Goal: Task Accomplishment & Management: Manage account settings

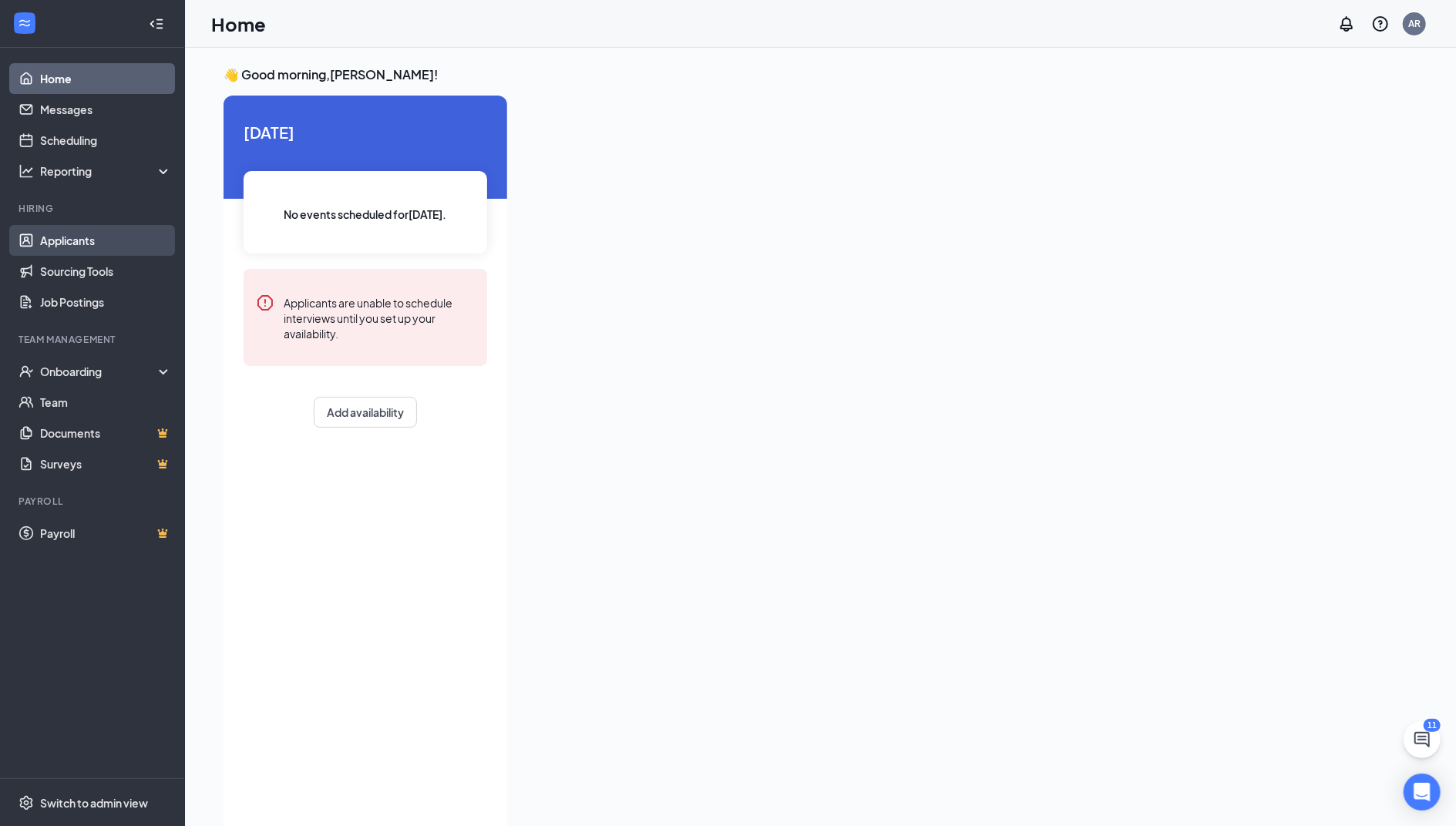
click at [95, 234] on link "Applicants" at bounding box center [106, 240] width 132 height 31
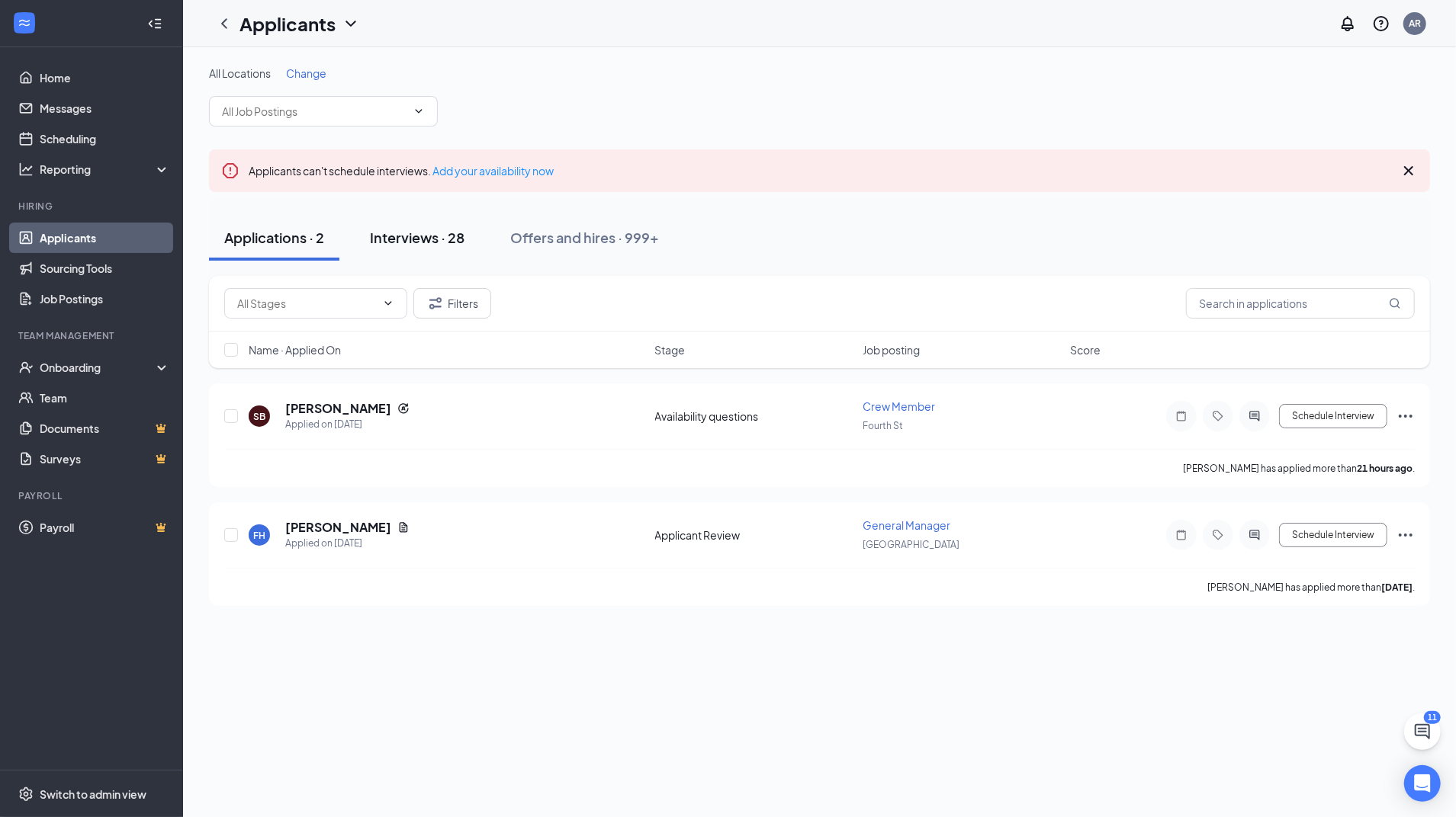
click at [427, 234] on div "Interviews · 28" at bounding box center [416, 237] width 94 height 19
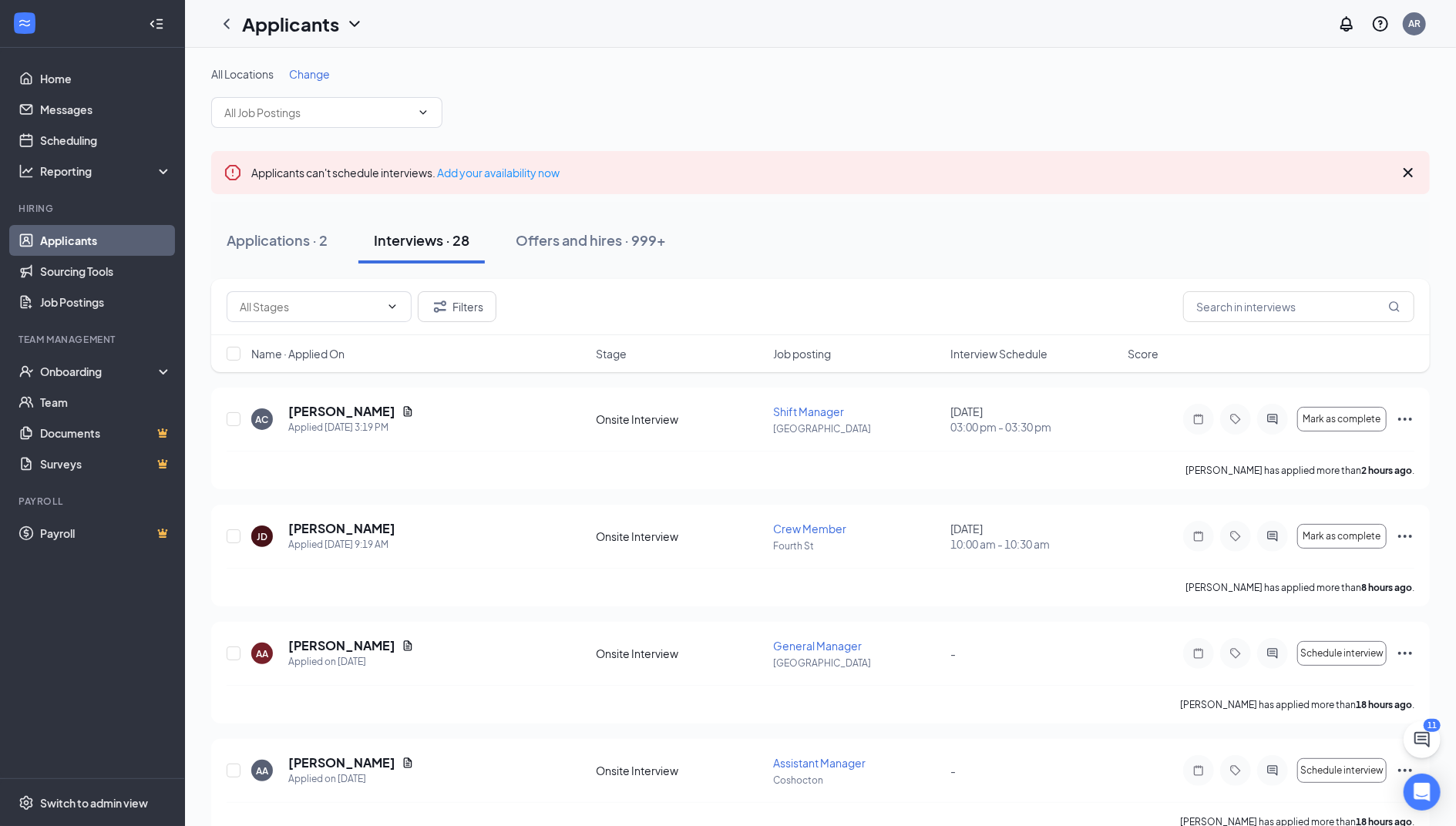
click at [995, 356] on span "Interview Schedule" at bounding box center [998, 354] width 97 height 16
click at [1002, 356] on span "Interview Schedule" at bounding box center [998, 354] width 97 height 16
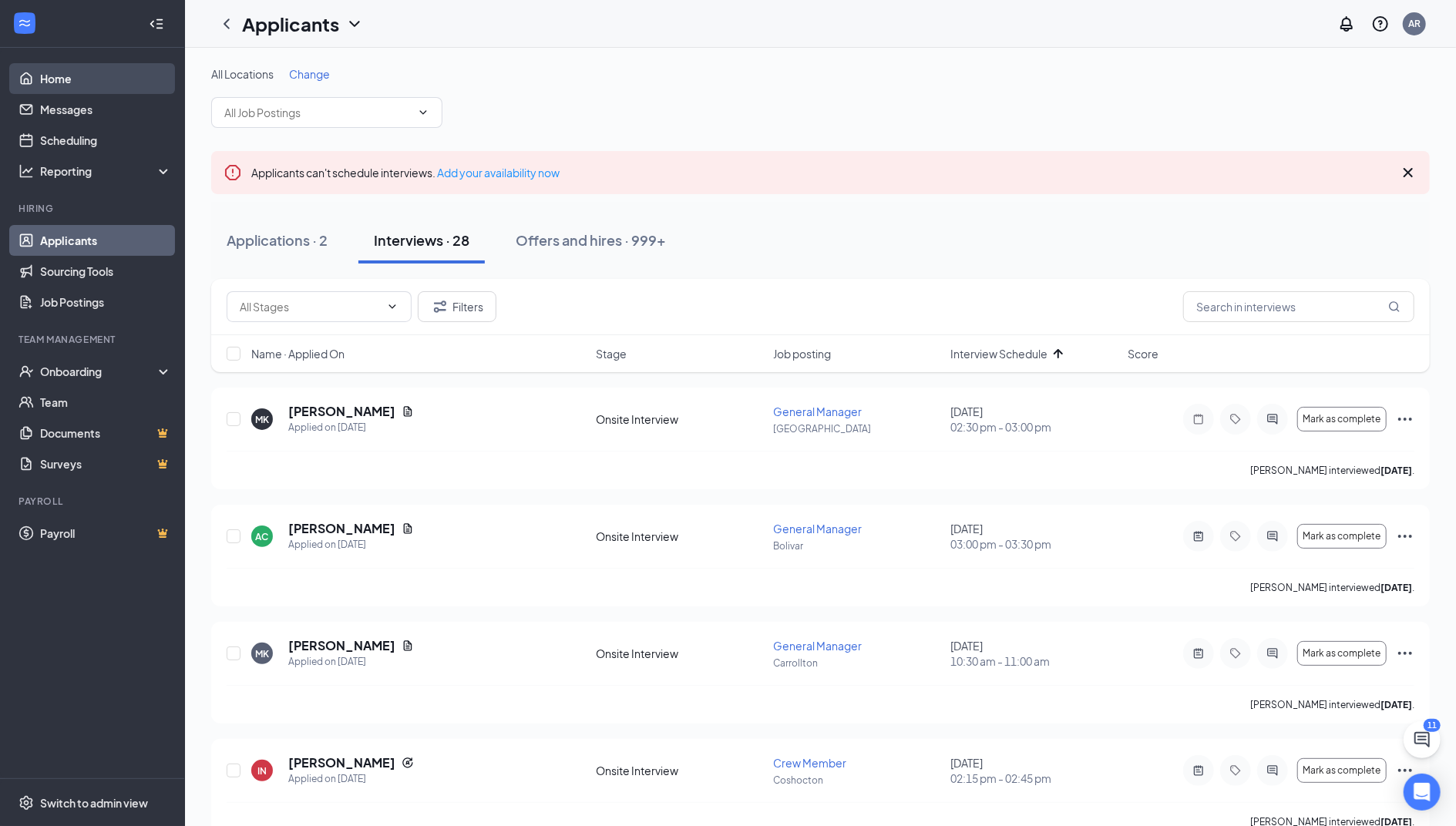
click at [71, 68] on link "Home" at bounding box center [106, 78] width 132 height 31
